Goal: Task Accomplishment & Management: Manage account settings

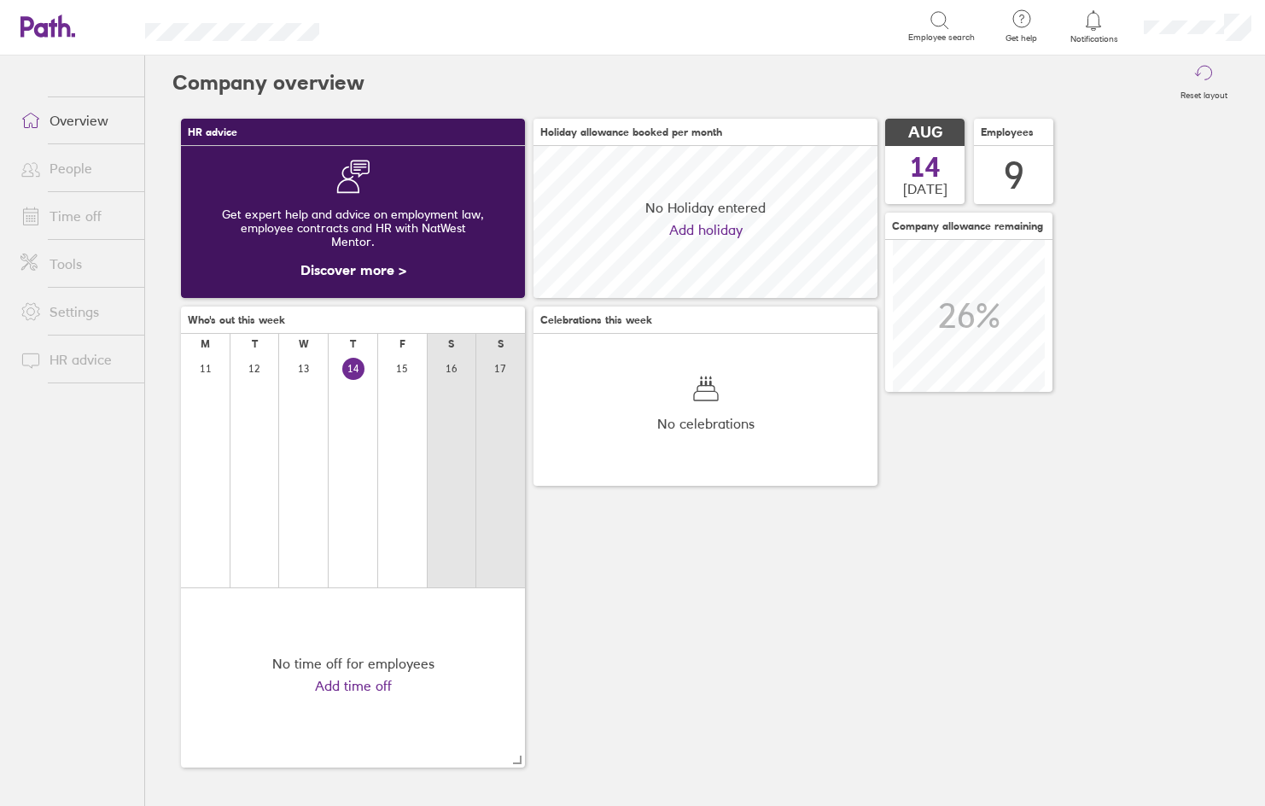
scroll to position [152, 344]
click at [84, 219] on link "Time off" at bounding box center [75, 216] width 137 height 34
